Goal: Task Accomplishment & Management: Use online tool/utility

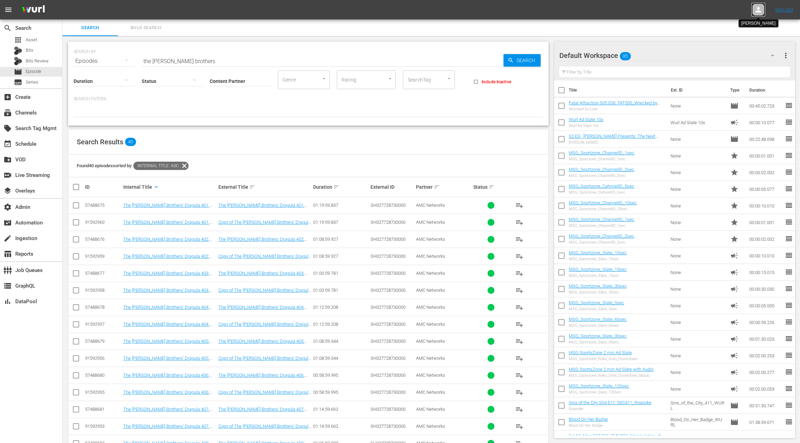
click at [760, 9] on icon at bounding box center [758, 10] width 8 height 8
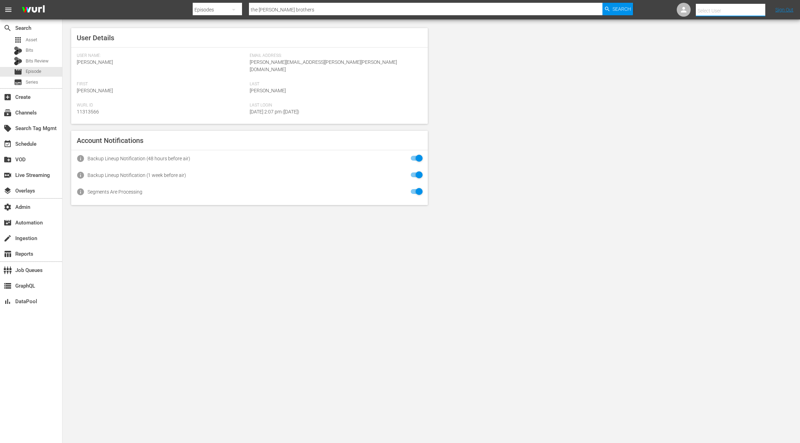
click at [734, 10] on input "text" at bounding box center [739, 10] width 89 height 17
click at [725, 31] on div "Scheduling Team <slightlyoff@amc.com>" at bounding box center [724, 30] width 108 height 17
type input "Scheduling Team (11313739)"
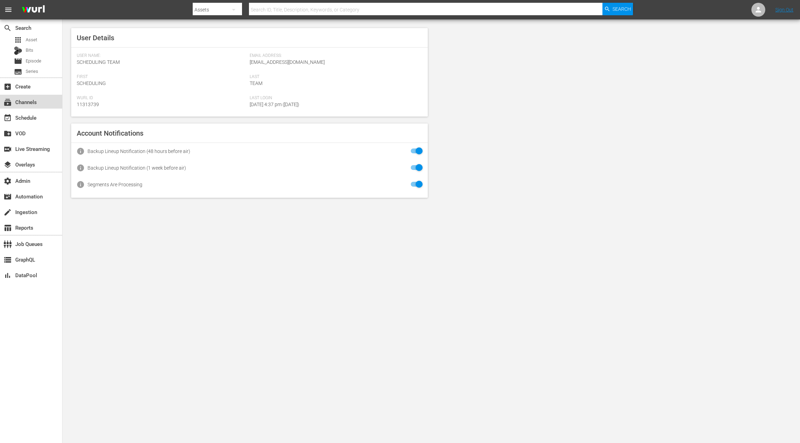
click at [40, 101] on div "subscriptions Channels" at bounding box center [31, 102] width 62 height 14
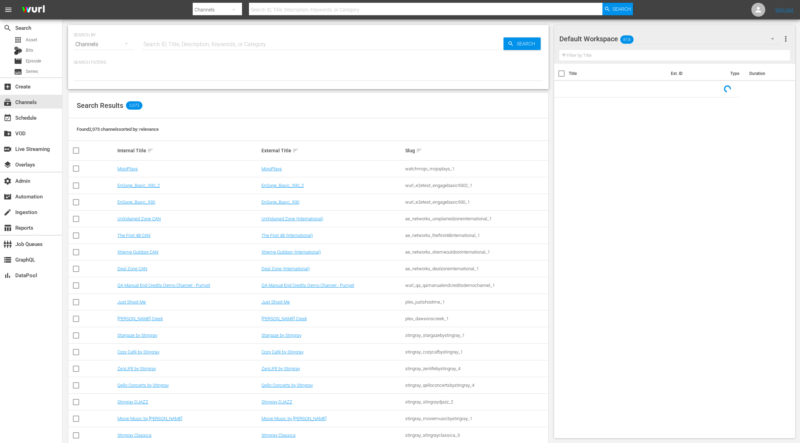
click at [152, 43] on input "text" at bounding box center [323, 44] width 362 height 17
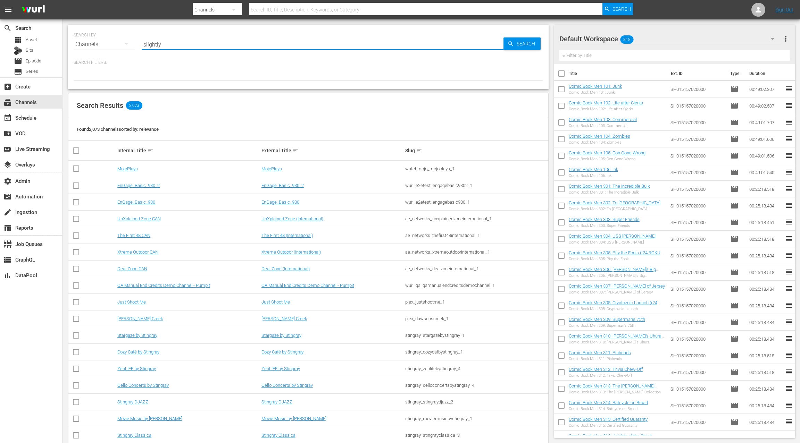
type input "slightly"
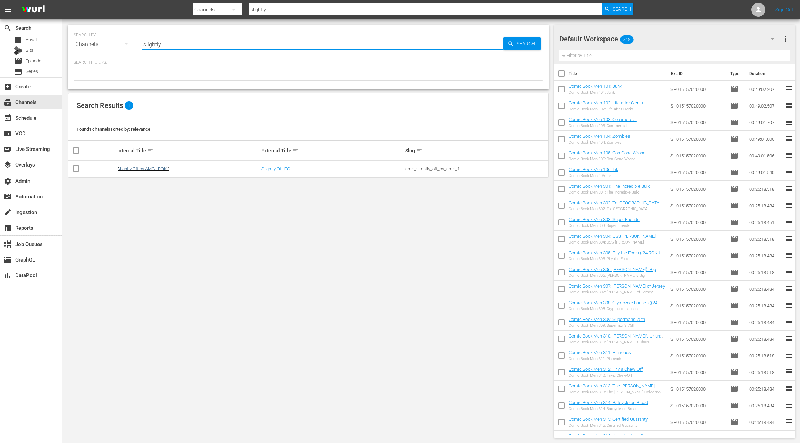
click at [141, 170] on link "Slightly Off by AMC - ROKU" at bounding box center [143, 168] width 52 height 5
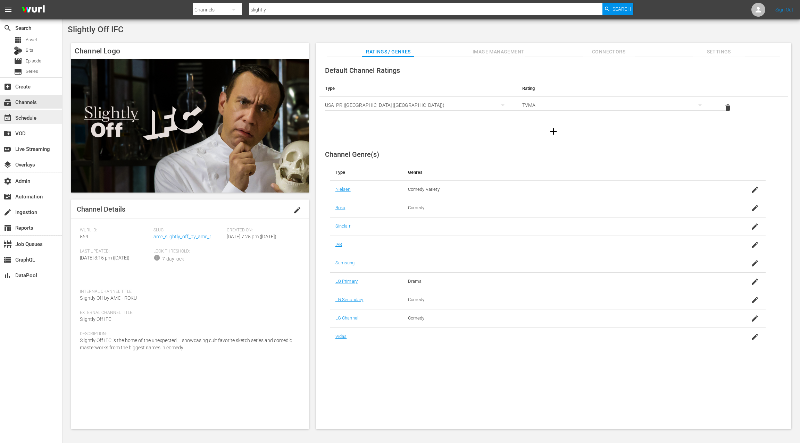
click at [38, 119] on div "event_available Schedule" at bounding box center [19, 116] width 39 height 6
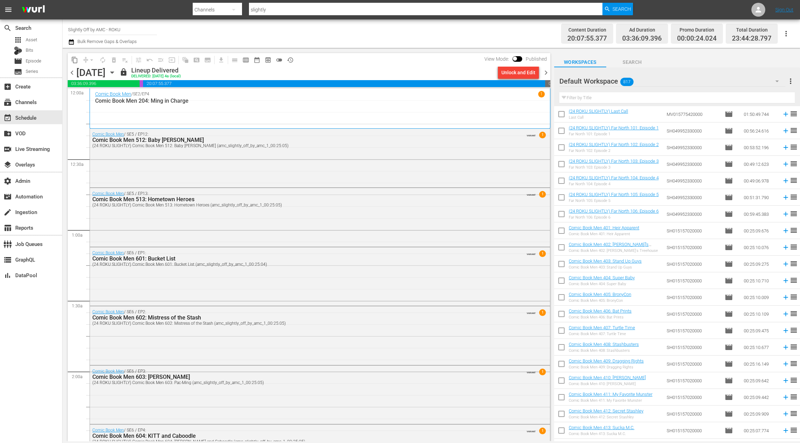
scroll to position [1187, 0]
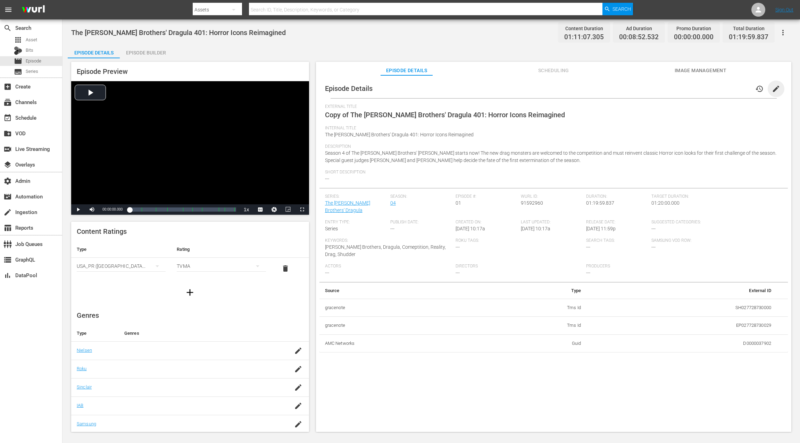
click at [771, 90] on span "edit" at bounding box center [775, 89] width 8 height 8
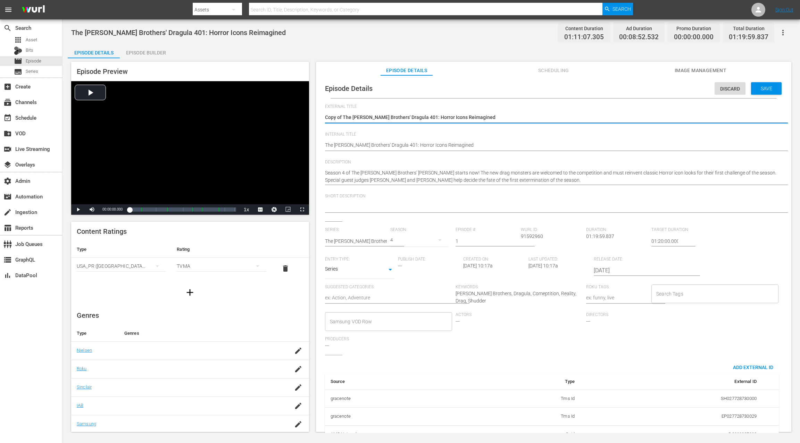
drag, startPoint x: 344, startPoint y: 117, endPoint x: 315, endPoint y: 118, distance: 28.8
click at [315, 118] on div "Episode Preview Video Player is loading. Play Video Play Mute Current Time 00:0…" at bounding box center [431, 247] width 727 height 379
type textarea "The [PERSON_NAME] Brothers' Dragula 401: Horror Icons Reimagined"
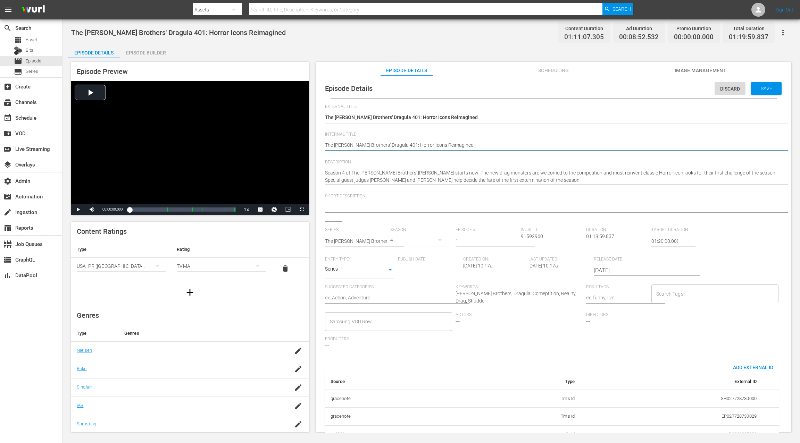
type textarea "(The Boulet Brothers' Dragula 401: Horror Icons Reimagined"
type textarea "(2The Boulet Brothers' Dragula 401: Horror Icons Reimagined"
type textarea "(24The Boulet Brothers' Dragula 401: Horror Icons Reimagined"
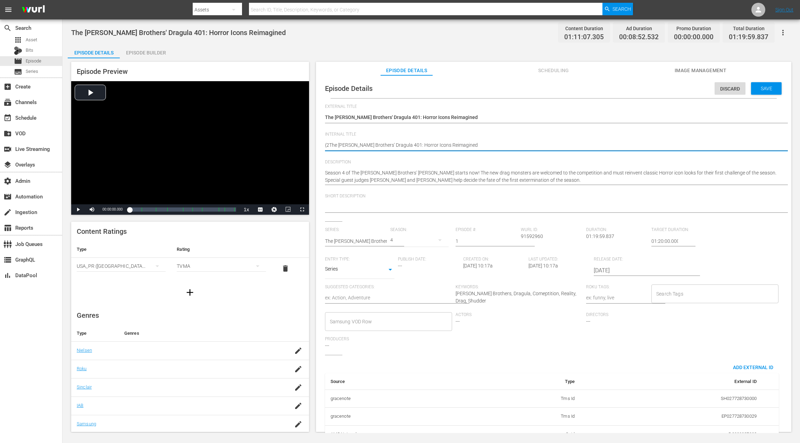
type textarea "(24The Boulet Brothers' Dragula 401: Horror Icons Reimagined"
type textarea "(24 The Boulet Brothers' Dragula 401: Horror Icons Reimagined"
type textarea "(24 RThe Boulet Brothers' Dragula 401: Horror Icons Reimagined"
type textarea "(24 ROThe Boulet Brothers' Dragula 401: Horror Icons Reimagined"
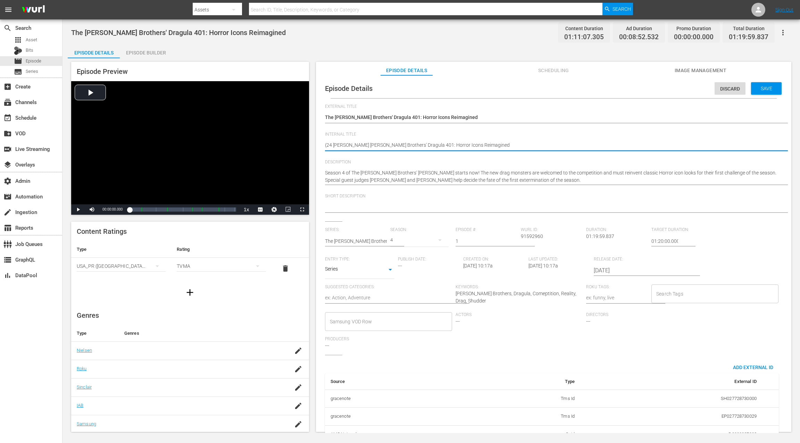
type textarea "(24 ROKThe Boulet Brothers' Dragula 401: Horror Icons Reimagined"
type textarea "(24 ROKUThe Boulet Brothers' Dragula 401: Horror Icons Reimagined"
type textarea "(24 ROKU The Boulet Brothers' Dragula 401: Horror Icons Reimagined"
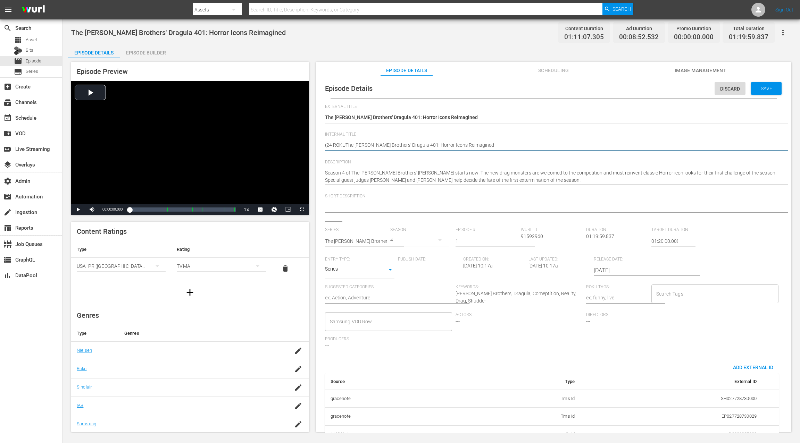
type textarea "(24 ROKU The Boulet Brothers' Dragula 401: Horror Icons Reimagined"
type textarea "(24 ROKU SThe Boulet Brothers' Dragula 401: Horror Icons Reimagined"
type textarea "(24 ROKU SLThe Boulet Brothers' Dragula 401: Horror Icons Reimagined"
type textarea "(24 ROKU SLIThe Boulet Brothers' Dragula 401: Horror Icons Reimagined"
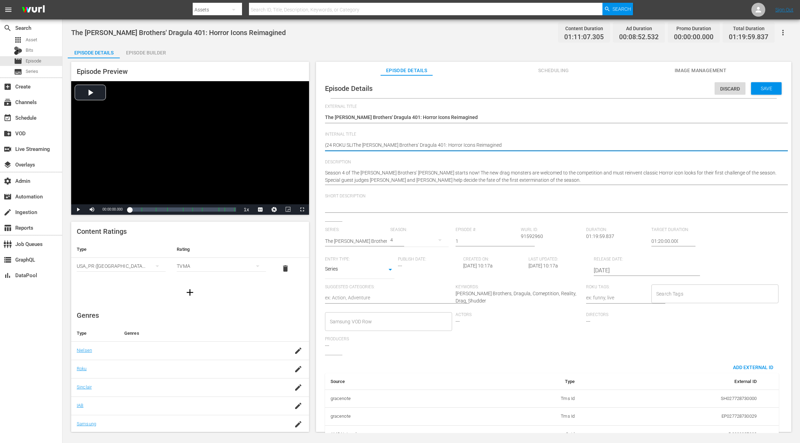
type textarea "(24 ROKU SLIGThe Boulet Brothers' Dragula 401: Horror Icons Reimagined"
type textarea "(24 ROKU SLIGHThe Boulet Brothers' Dragula 401: Horror Icons Reimagined"
type textarea "(24 ROKU SLIGHTThe Boulet Brothers' Dragula 401: Horror Icons Reimagined"
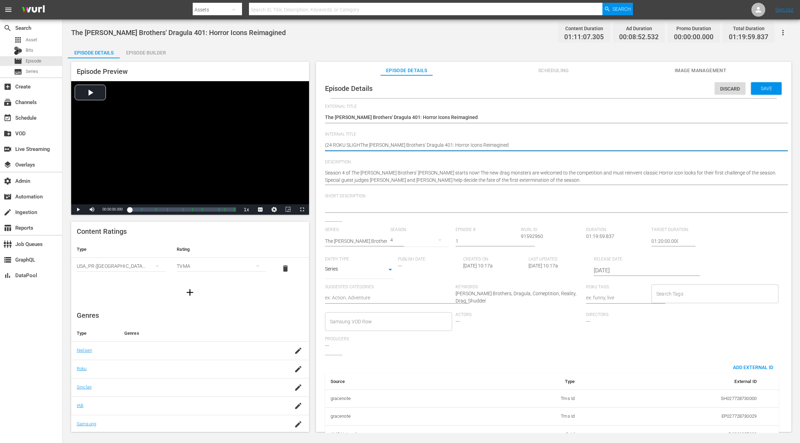
type textarea "(24 ROKU SLIGHTThe Boulet Brothers' Dragula 401: Horror Icons Reimagined"
type textarea "(24 ROKU SLIGHTLThe Boulet Brothers' Dragula 401: Horror Icons Reimagined"
type textarea "(24 ROKU SLIGHTLTThe Boulet Brothers' Dragula 401: Horror Icons Reimagined"
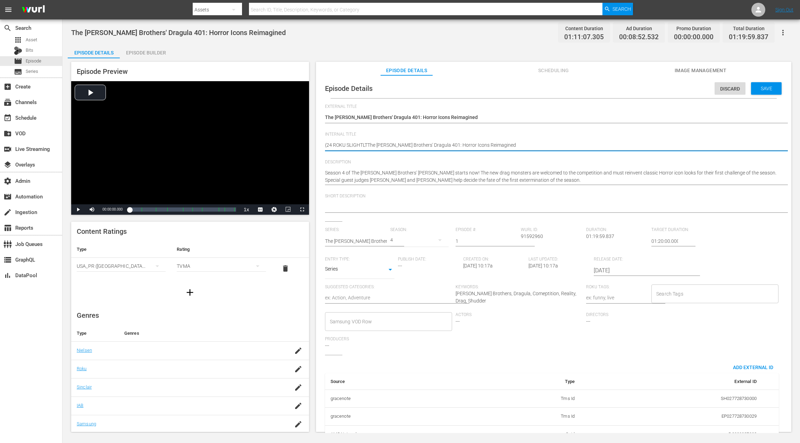
type textarea "(24 ROKU SLIGHTLT)The Boulet Brothers' Dragula 401: Horror Icons Reimagined"
type textarea "(24 ROKU SLIGHTLT) The Boulet Brothers' Dragula 401: Horror Icons Reimagined"
type textarea "(24 ROKU SLIGHTL) The Boulet Brothers' Dragula 401: Horror Icons Reimagined"
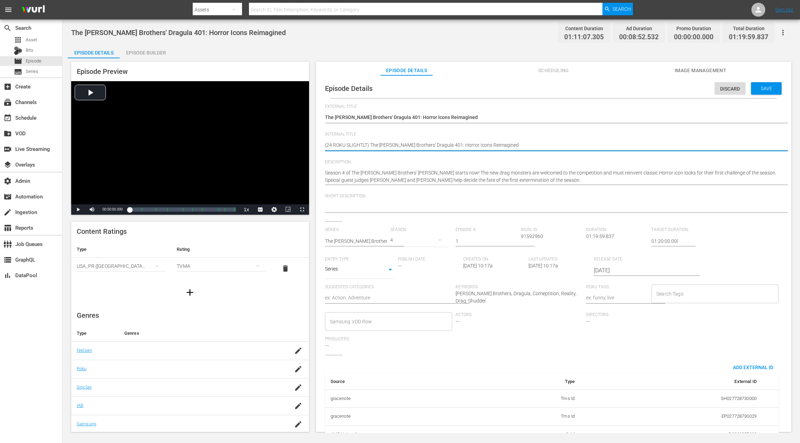
type textarea "(24 ROKU SLIGHTL) The Boulet Brothers' Dragula 401: Horror Icons Reimagined"
type textarea "(24 ROKU SLIGHT) The Boulet Brothers' Dragula 401: Horror Icons Reimagined"
type textarea "(24 ROKU SLIGHTL) The Boulet Brothers' Dragula 401: Horror Icons Reimagined"
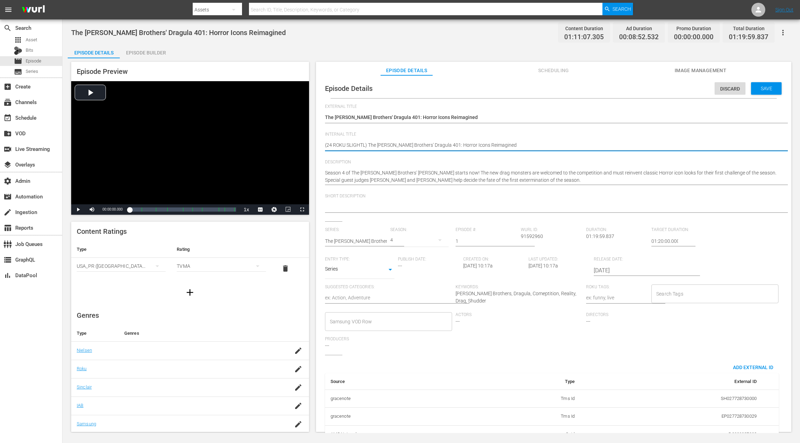
type textarea "(24 ROKU SLIGHTLY) The Boulet Brothers' Dragula 401: Horror Icons Reimagined"
drag, startPoint x: 652, startPoint y: 242, endPoint x: 648, endPoint y: 242, distance: 3.8
click at [647, 242] on div "Series: The Boulet Brothers' Dragula Season: 4 Episode #: 1 Wurl ID: 91592960 D…" at bounding box center [553, 291] width 457 height 128
drag, startPoint x: 652, startPoint y: 241, endPoint x: 647, endPoint y: 242, distance: 5.3
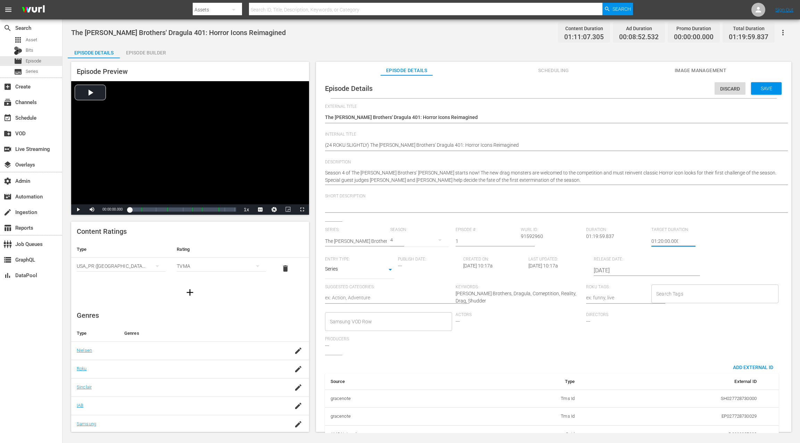
click at [647, 242] on div "Series: The Boulet Brothers' Dragula Season: 4 Episode #: 1 Wurl ID: 91592960 D…" at bounding box center [553, 291] width 457 height 128
type input "24:20:00.000"
click at [757, 86] on span "Save" at bounding box center [766, 89] width 23 height 6
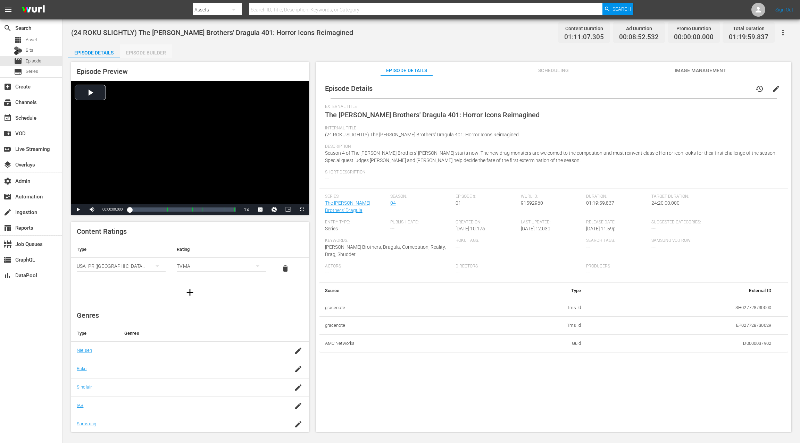
click at [143, 53] on div "Episode Builder" at bounding box center [146, 52] width 52 height 17
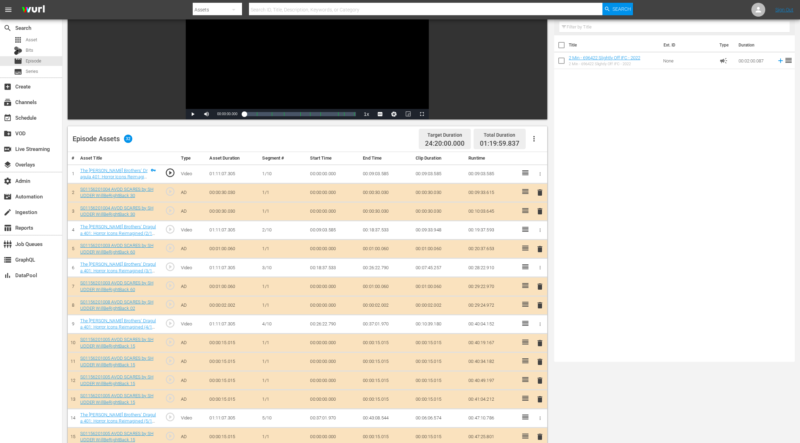
scroll to position [110, 0]
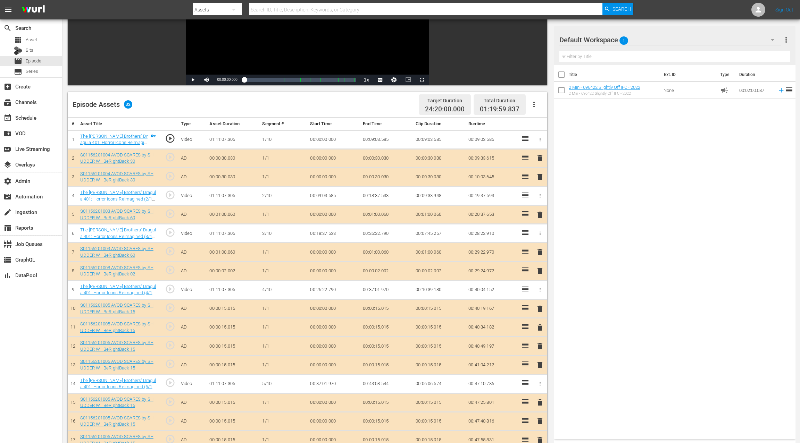
click at [535, 105] on icon "button" at bounding box center [534, 104] width 8 height 8
click at [545, 124] on div "Clear Ads" at bounding box center [554, 124] width 47 height 17
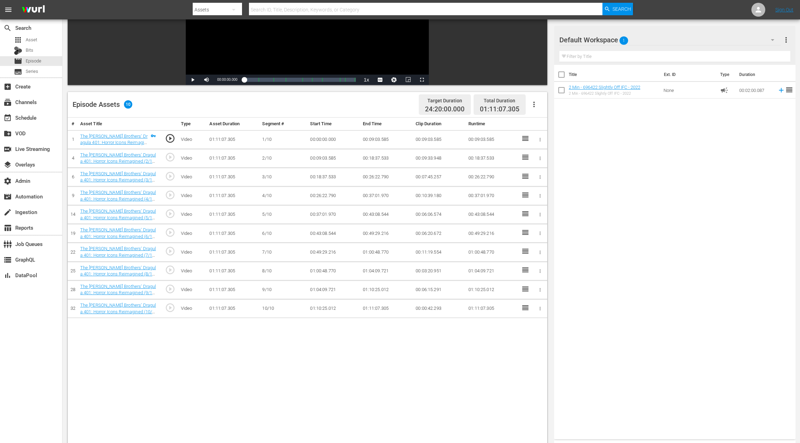
click at [532, 105] on icon "button" at bounding box center [534, 104] width 8 height 8
click at [534, 110] on div "Fill with Ads" at bounding box center [554, 107] width 47 height 17
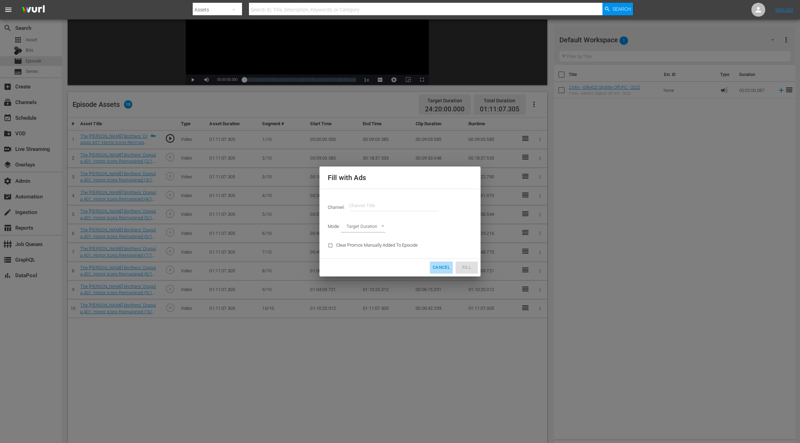
drag, startPoint x: 438, startPoint y: 268, endPoint x: 408, endPoint y: 228, distance: 49.9
click at [438, 268] on span "Cancel" at bounding box center [440, 268] width 17 height 8
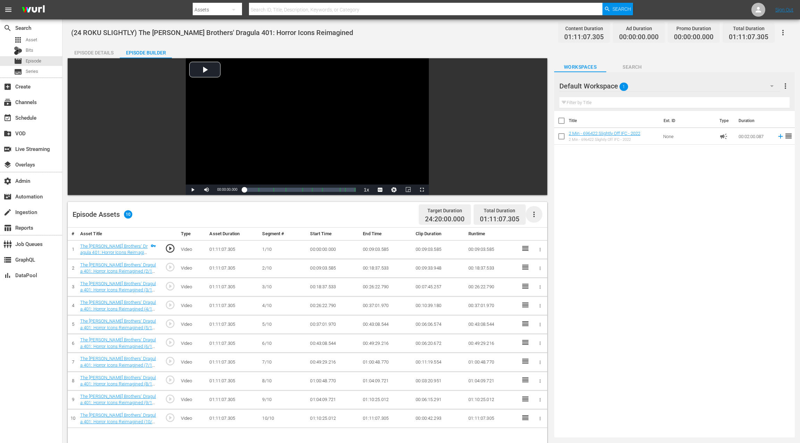
click at [533, 215] on icon "button" at bounding box center [534, 214] width 8 height 8
click at [537, 221] on div "Fill with Ads" at bounding box center [554, 217] width 47 height 17
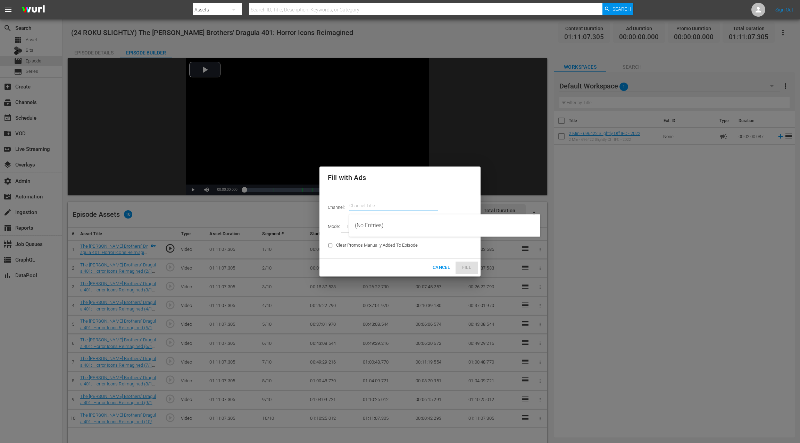
click at [385, 204] on input "text" at bounding box center [393, 205] width 89 height 17
click at [395, 223] on div "Slightly Off by AMC - ROKU (564 - amc_slightly_off_by_amc_1)" at bounding box center [445, 225] width 180 height 17
type input "Slightly Off by AMC - ROKU (564)"
type input "AD_BREAK_DURATION"
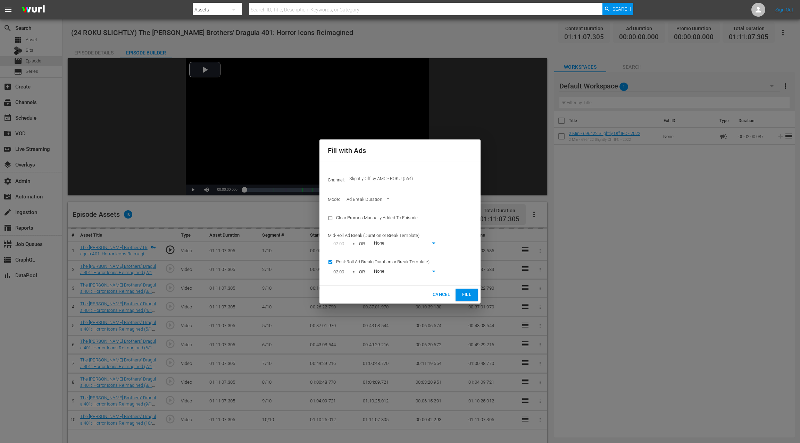
type input "0"
click at [466, 294] on span "Fill" at bounding box center [466, 295] width 11 height 8
